Goal: Transaction & Acquisition: Purchase product/service

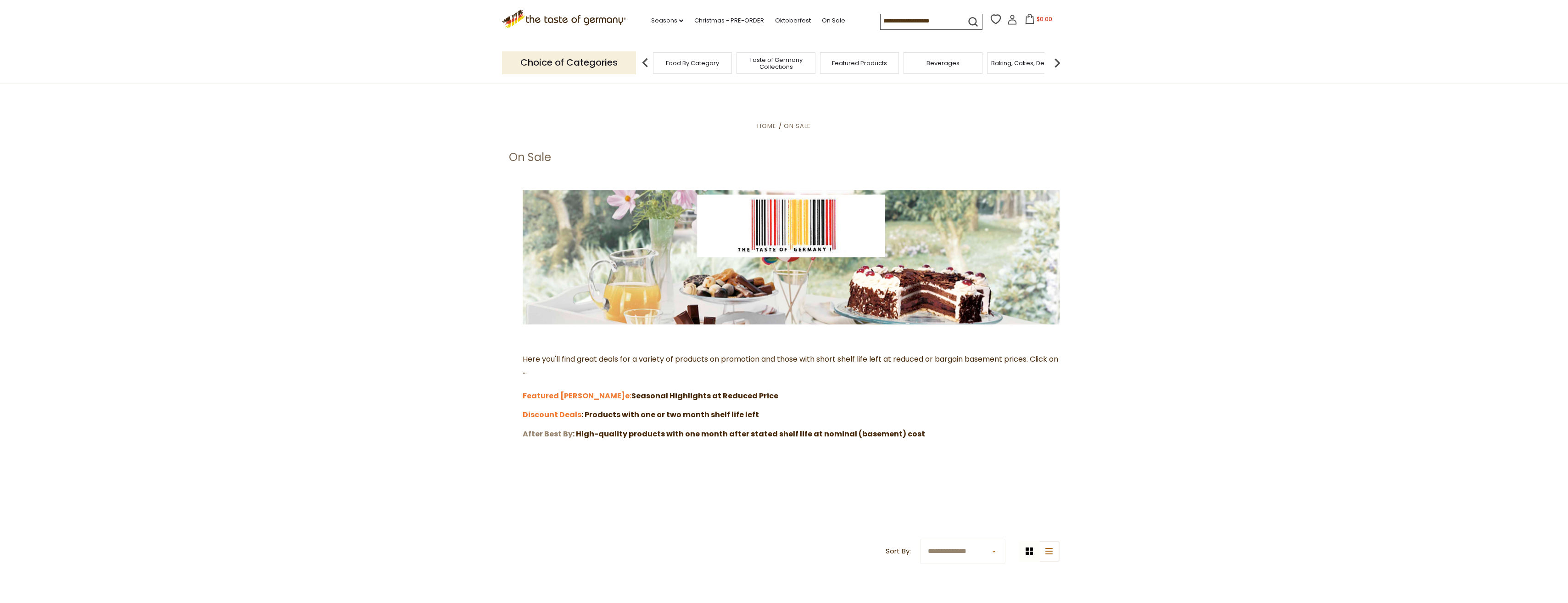
click at [566, 435] on strong "After Best By" at bounding box center [548, 434] width 50 height 10
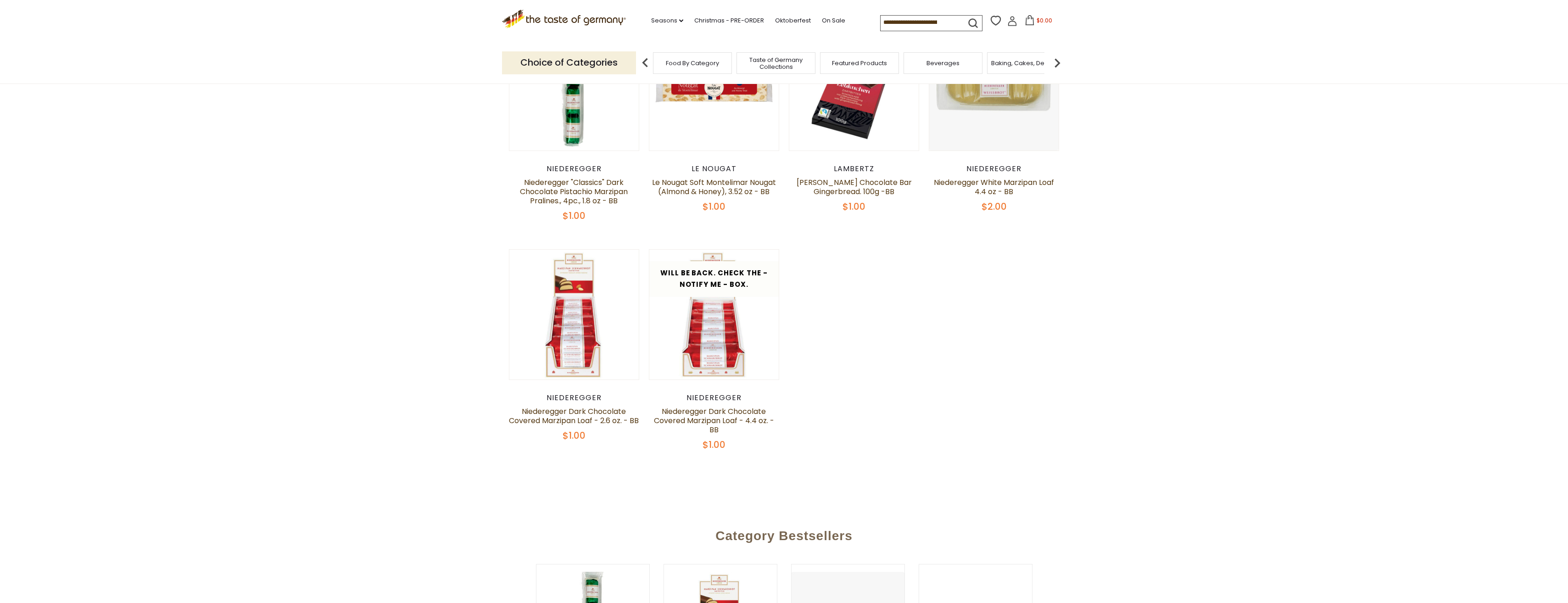
scroll to position [92, 0]
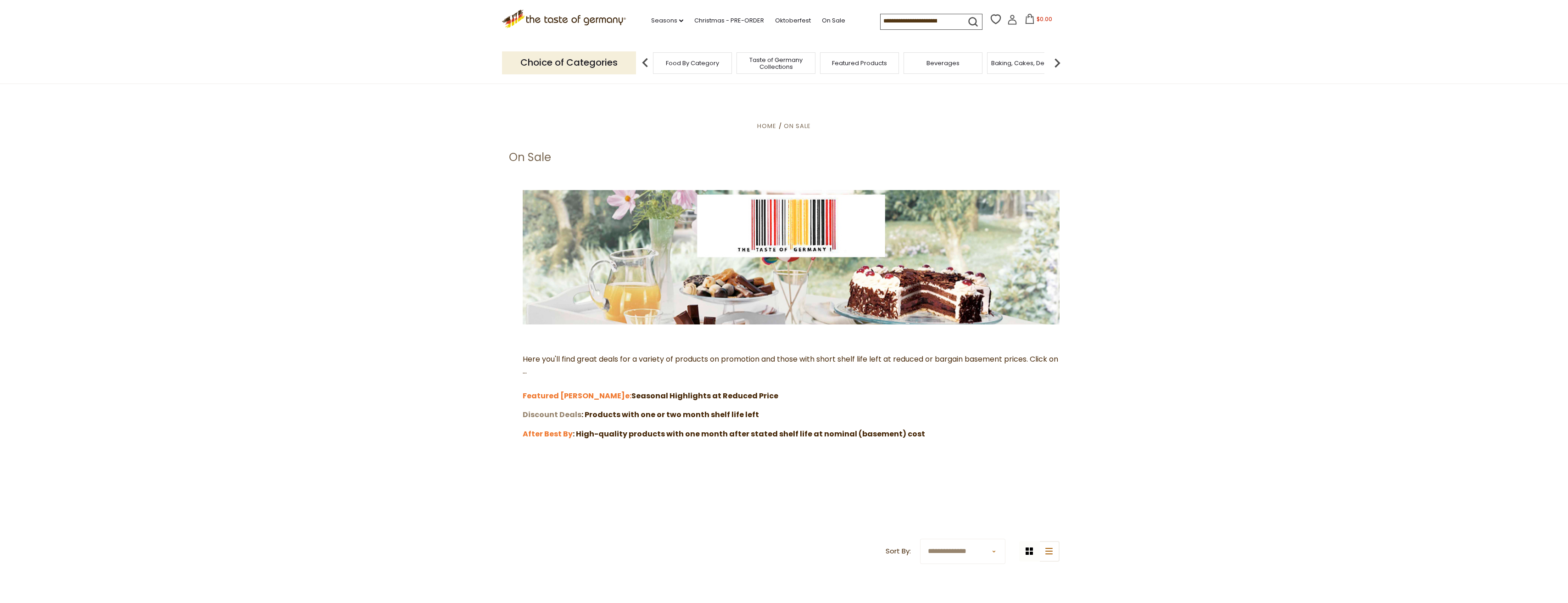
click at [556, 413] on strong "Discount Deals" at bounding box center [552, 415] width 59 height 10
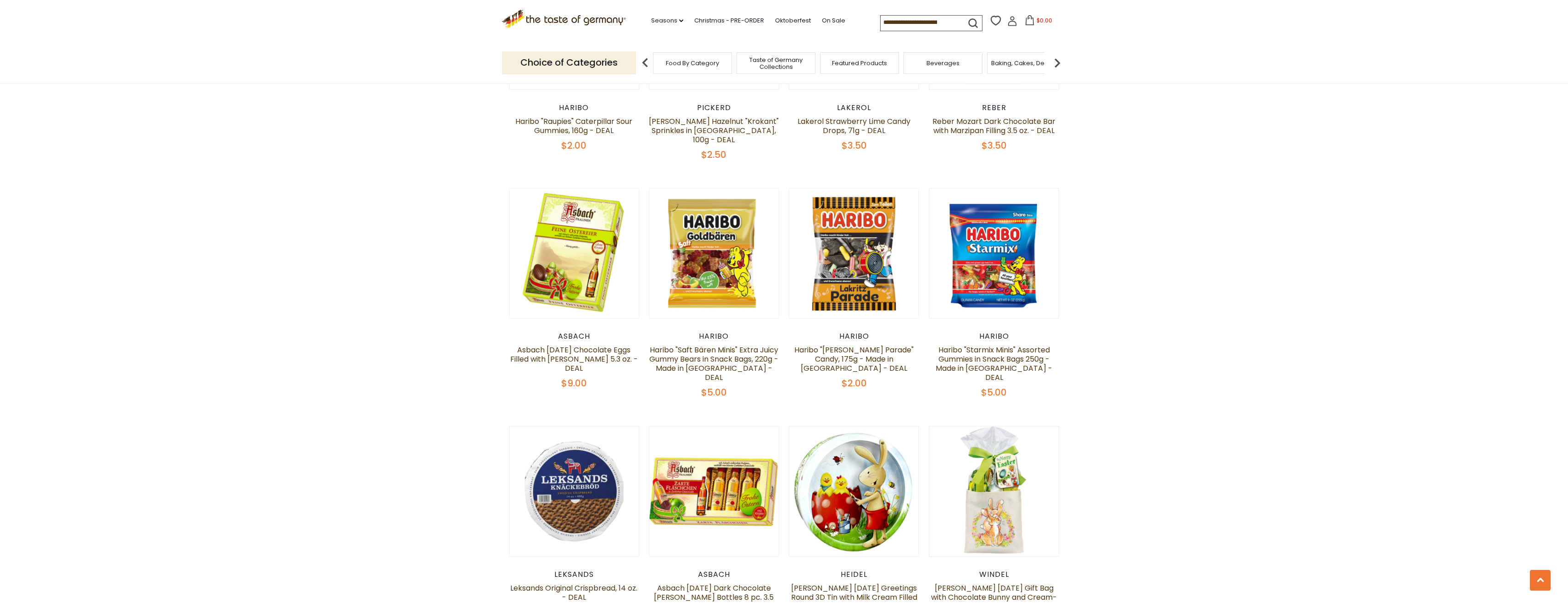
scroll to position [1790, 0]
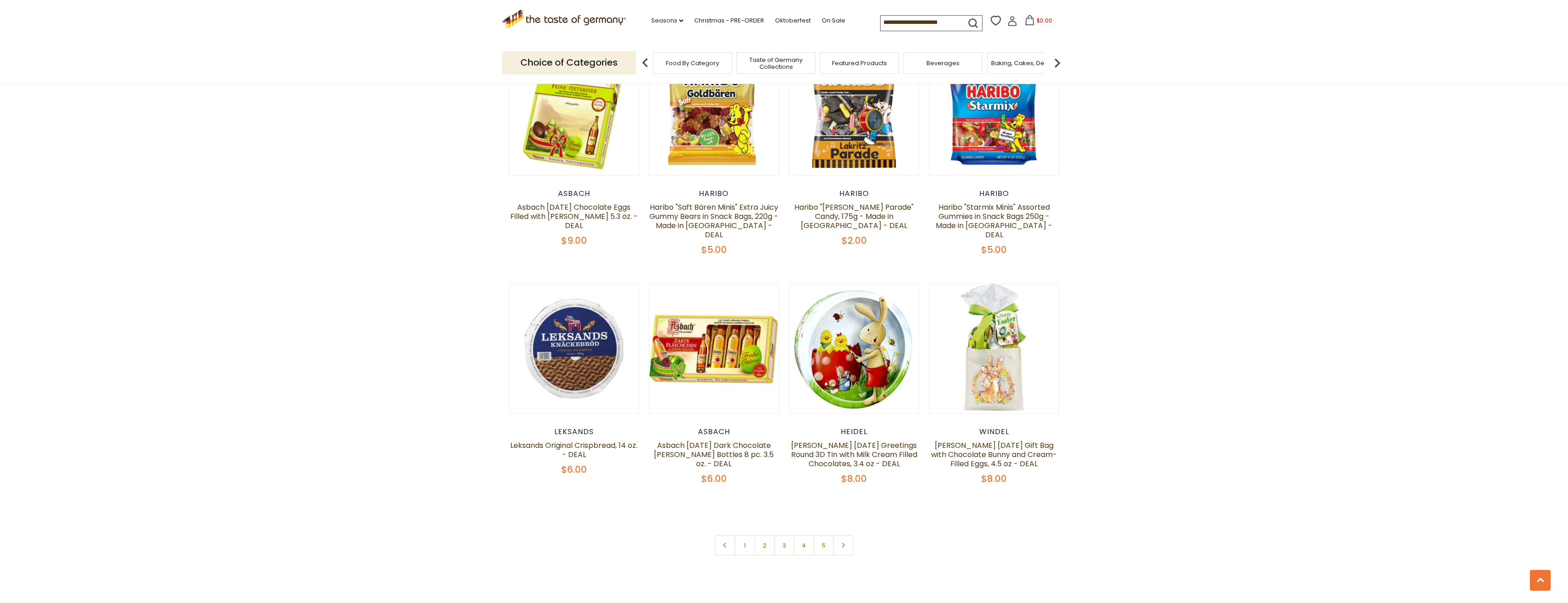
click at [768, 535] on link "2" at bounding box center [764, 546] width 21 height 21
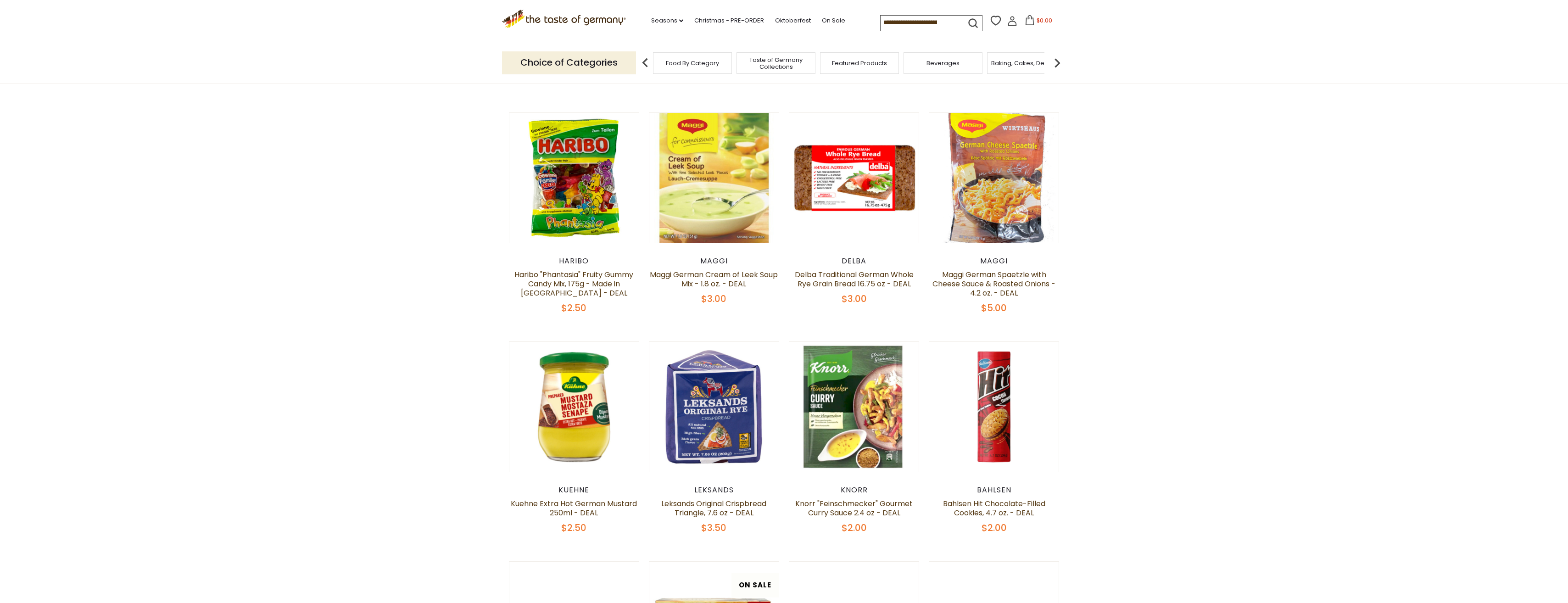
scroll to position [372, 0]
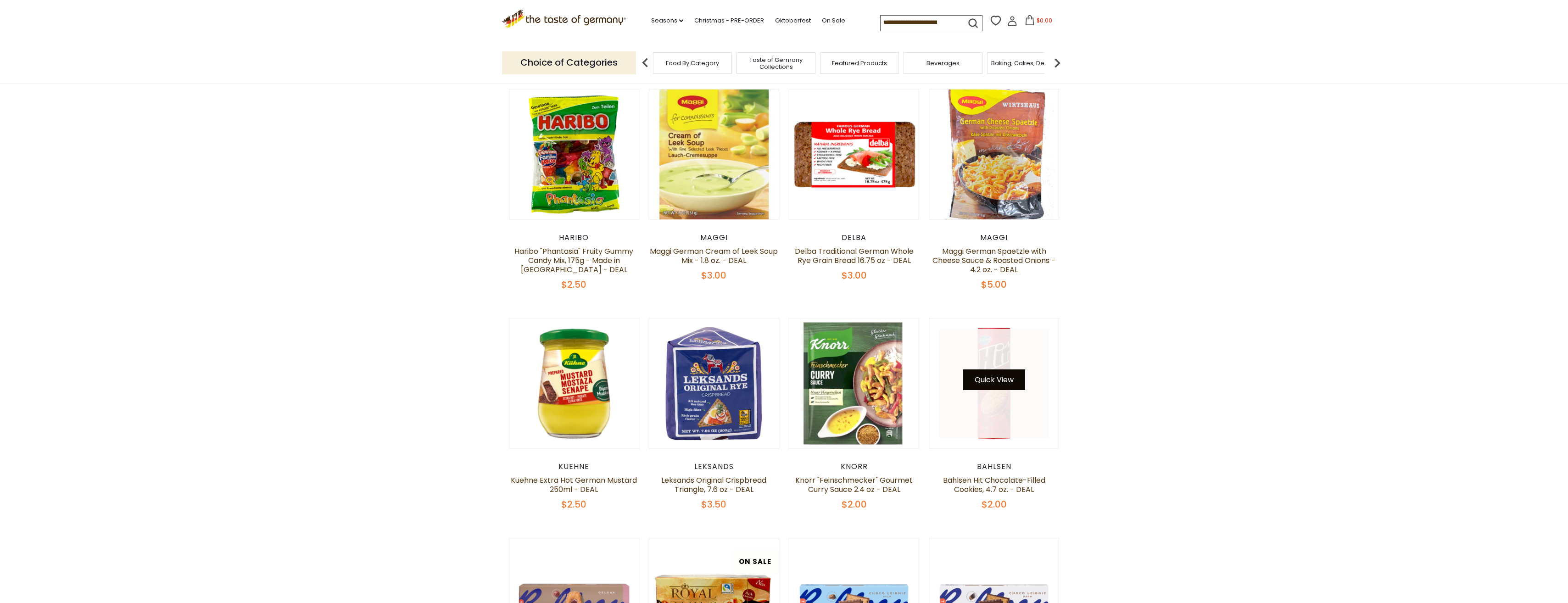
click at [993, 386] on button "Quick View" at bounding box center [993, 380] width 62 height 21
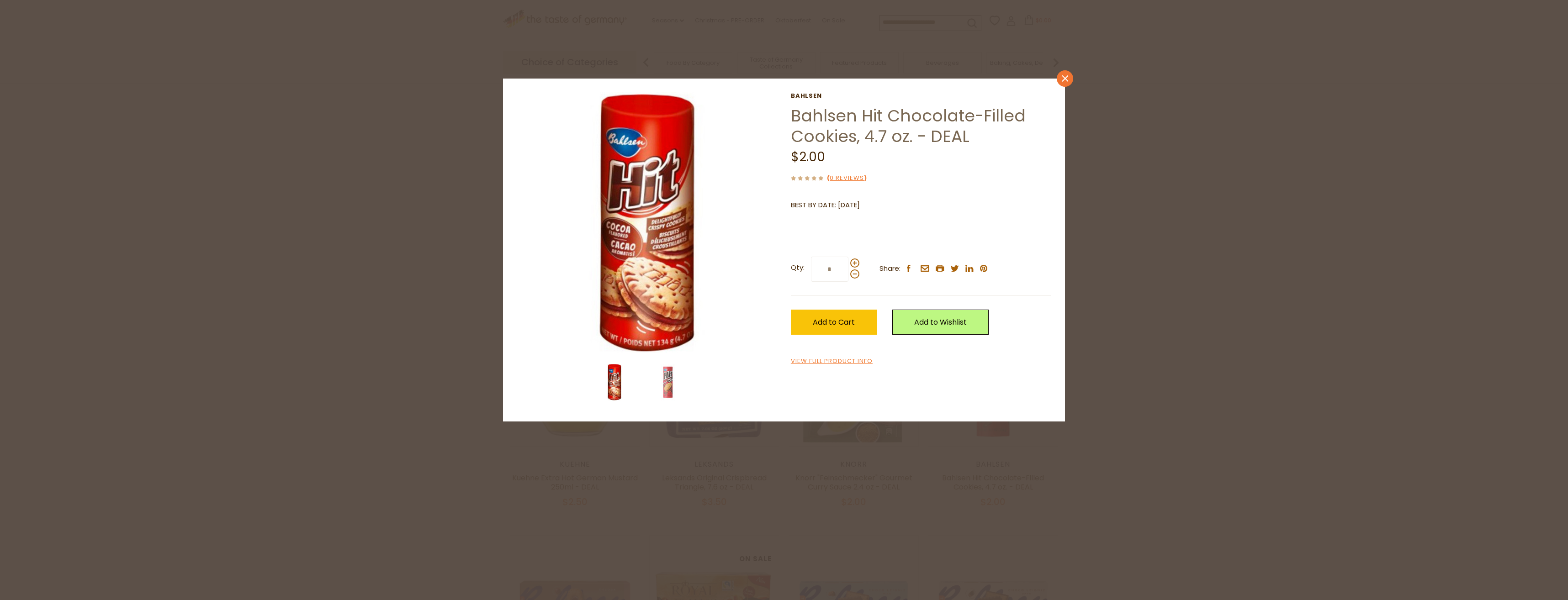
click at [1062, 82] on icon "close" at bounding box center [1065, 78] width 7 height 7
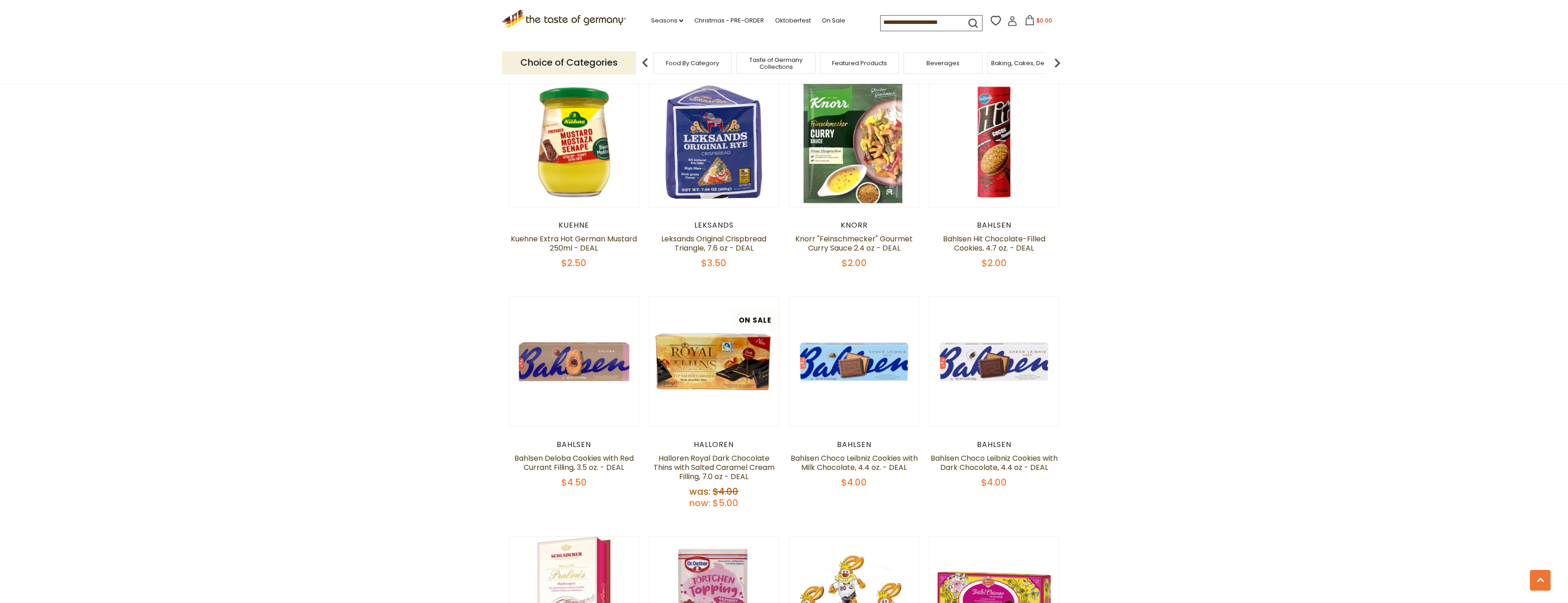
scroll to position [648, 0]
